Goal: Information Seeking & Learning: Learn about a topic

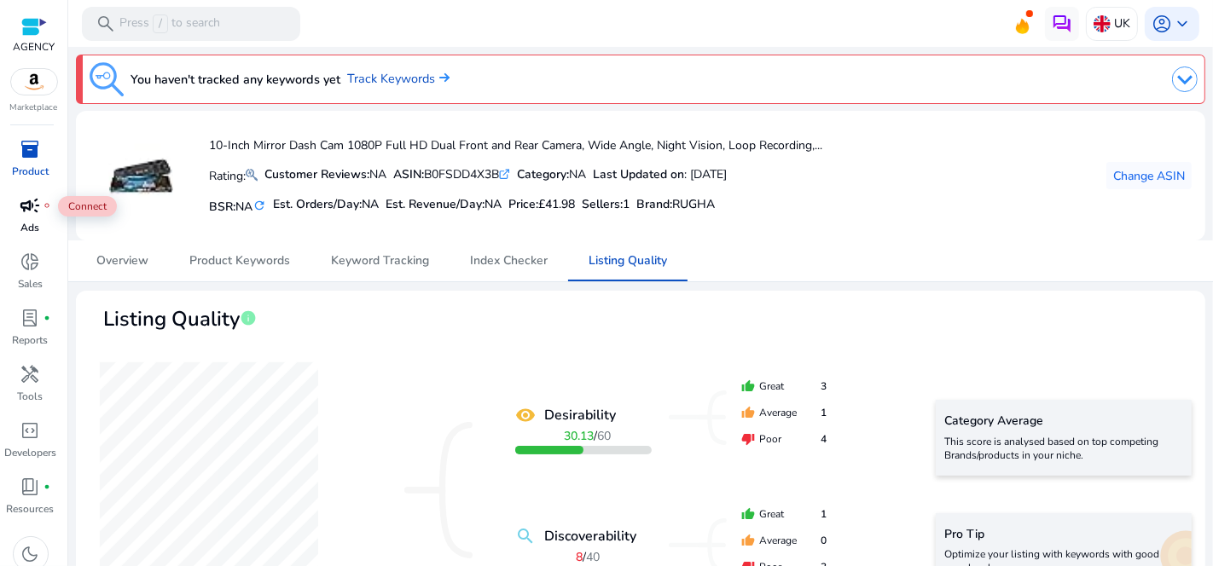
click at [35, 211] on span "campaign" at bounding box center [30, 205] width 20 height 20
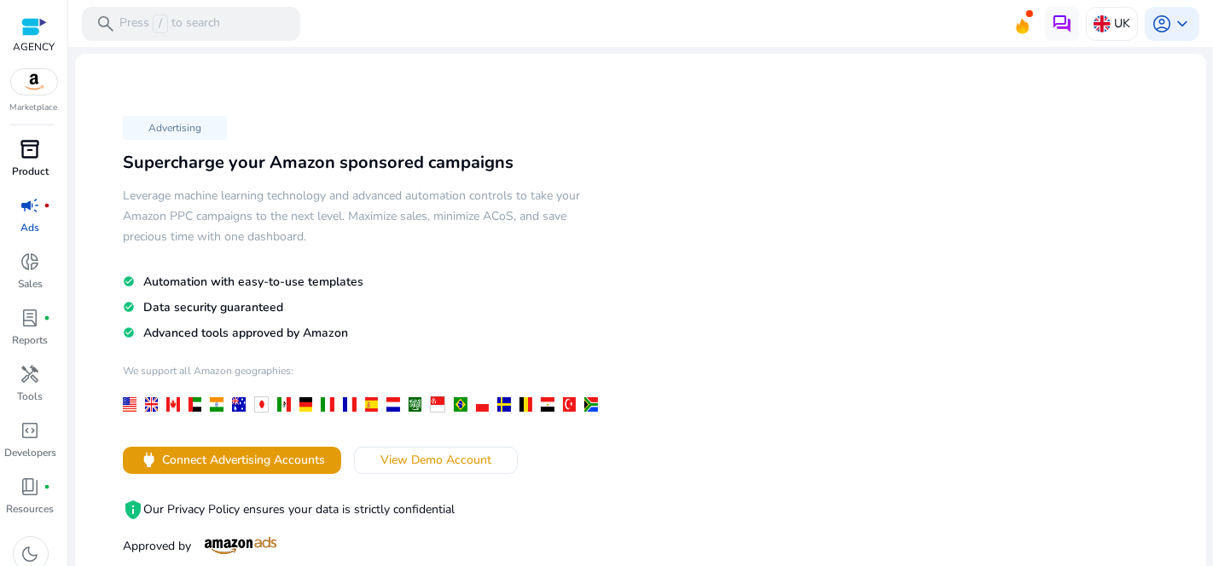
click at [38, 166] on p "Product" at bounding box center [30, 171] width 37 height 15
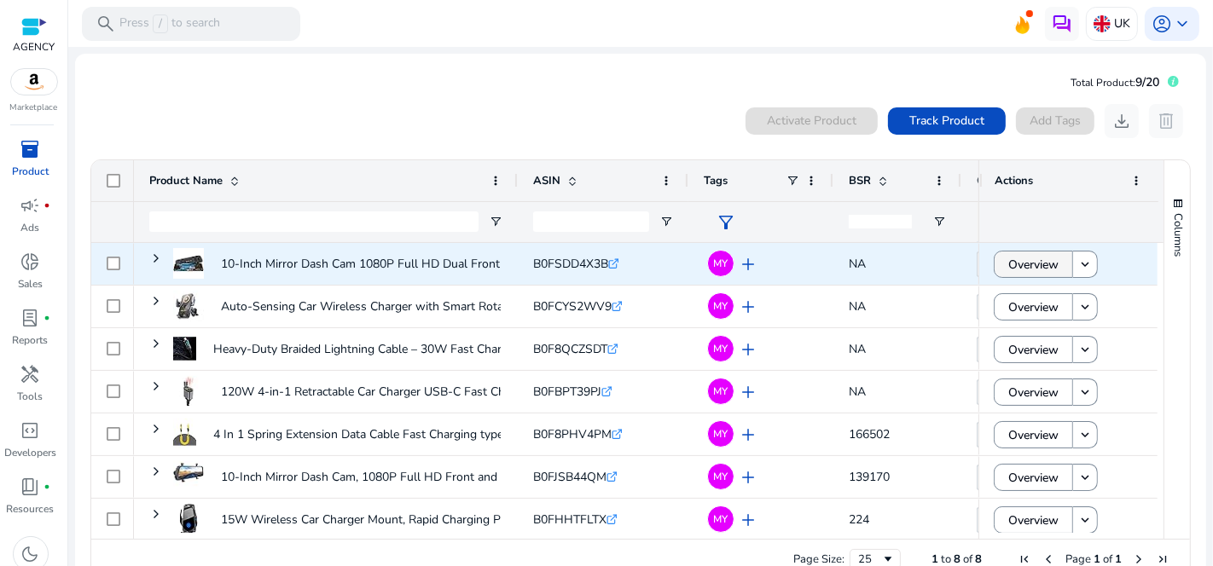
click at [1042, 268] on span "Overview" at bounding box center [1033, 264] width 50 height 35
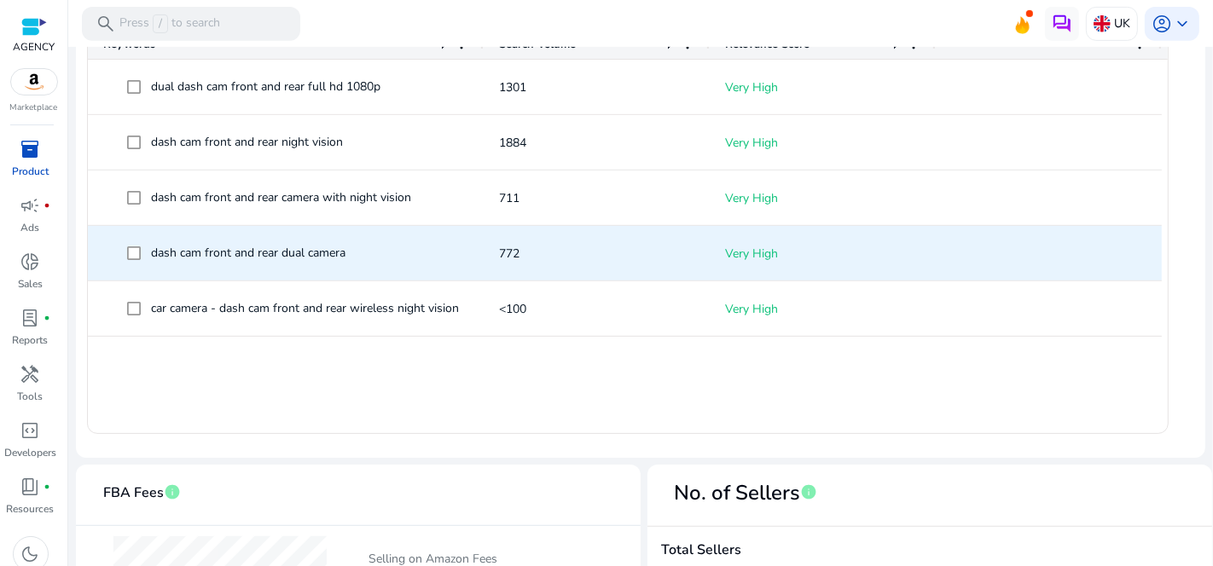
scroll to position [189, 0]
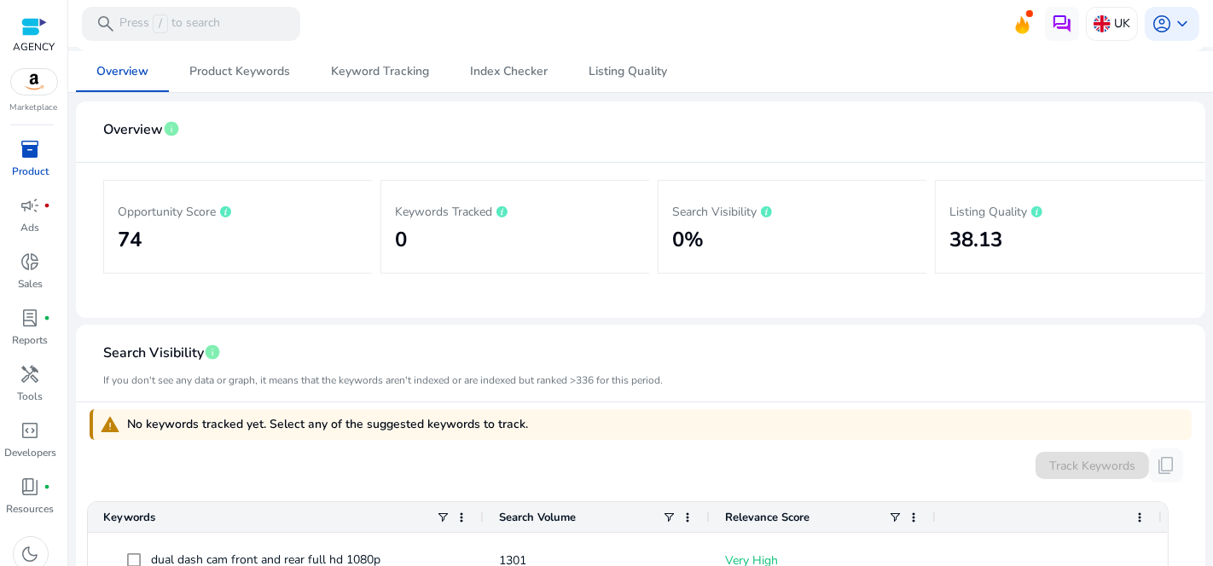
click at [803, 120] on mat-card-header "Overview info" at bounding box center [641, 139] width 1102 height 48
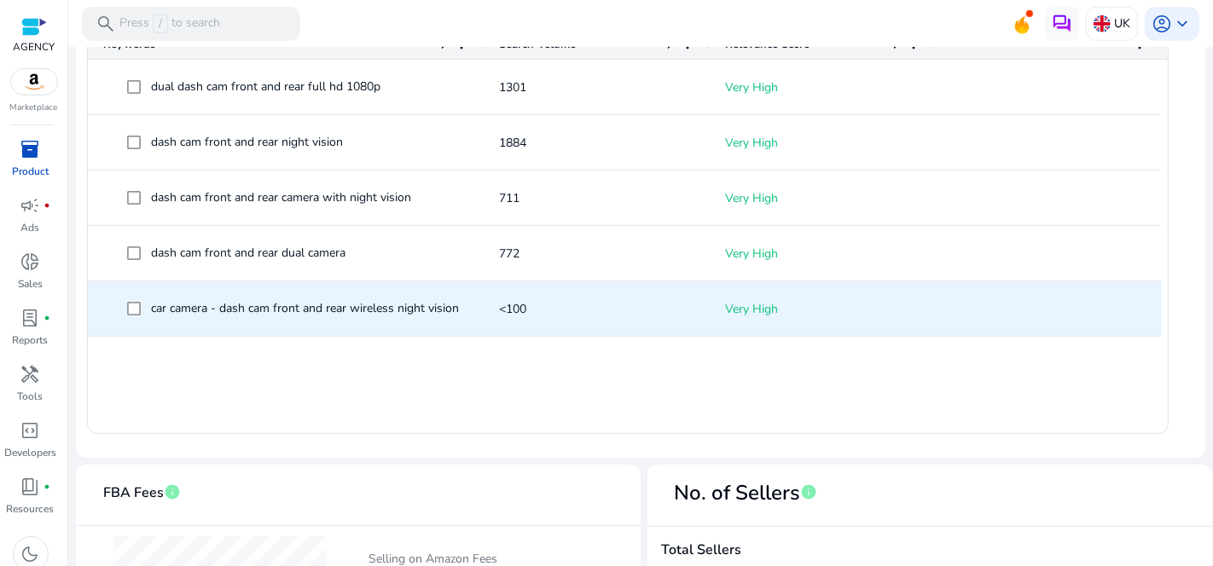
scroll to position [473, 0]
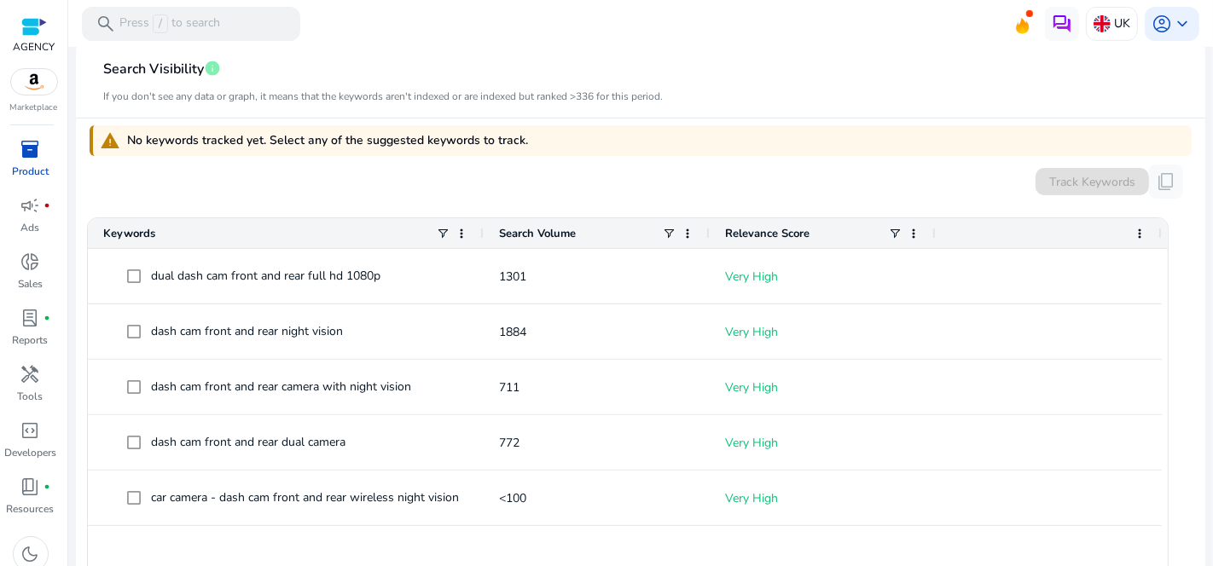
click at [1155, 180] on app-icon-holder "content_copy" at bounding box center [1166, 182] width 34 height 34
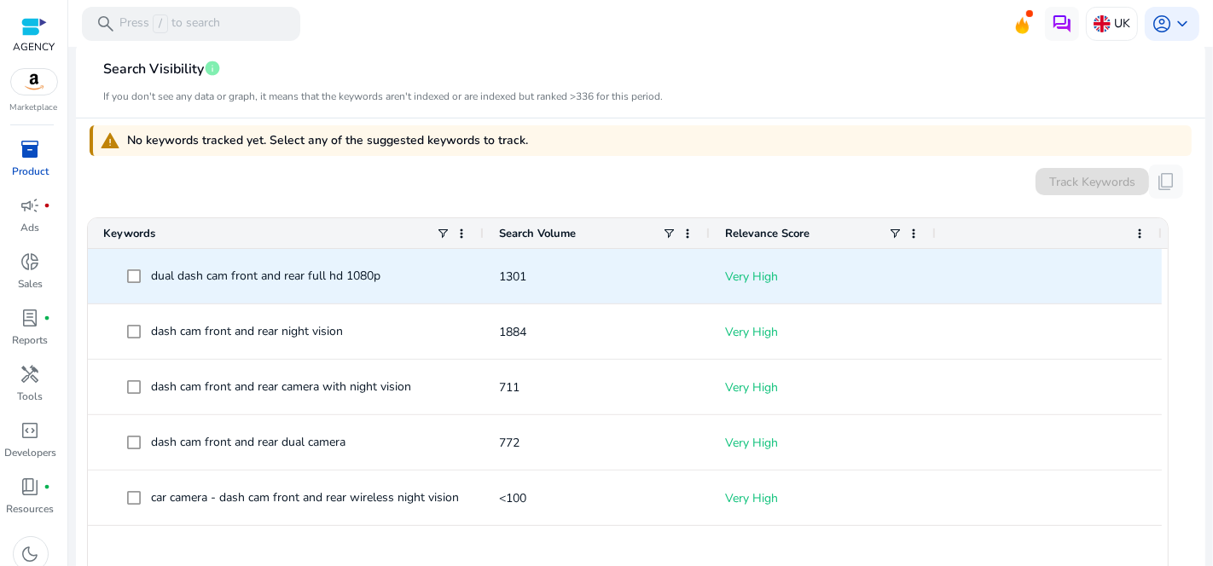
click at [459, 289] on span "dual dash cam front and rear full hd 1080p" at bounding box center [297, 276] width 341 height 35
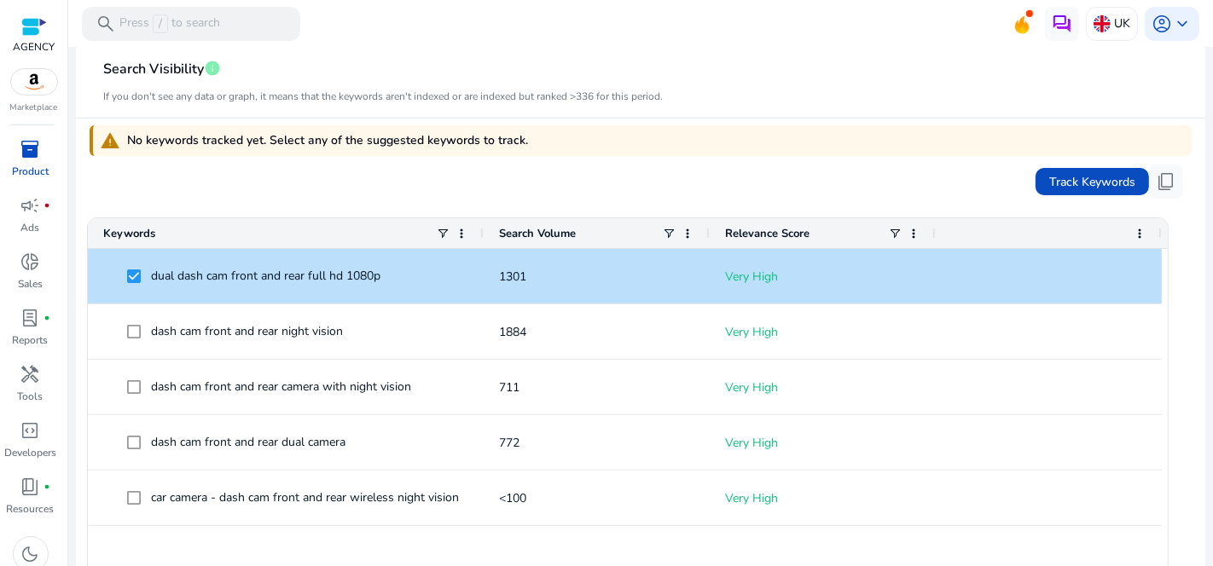
click at [777, 115] on mat-card-header "Search Visibility info If you don't see any data or graph, it means that the ke…" at bounding box center [641, 87] width 1102 height 64
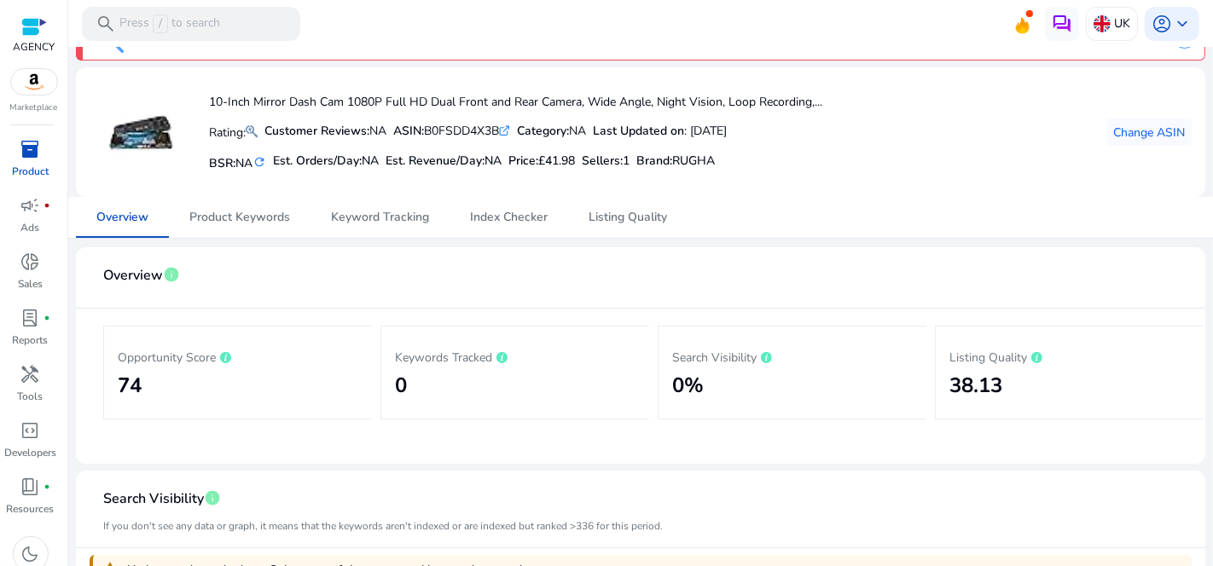
scroll to position [0, 0]
